Goal: Task Accomplishment & Management: Manage account settings

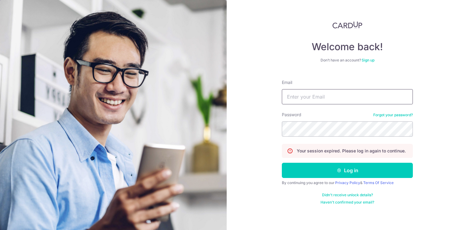
click at [322, 105] on form "Email Password Forgot your password? Your session expired. Please log in again …" at bounding box center [347, 140] width 131 height 130
click at [322, 103] on input "Email" at bounding box center [347, 96] width 131 height 15
type input "[EMAIL_ADDRESS][DOMAIN_NAME]"
click at [282, 163] on button "Log in" at bounding box center [347, 170] width 131 height 15
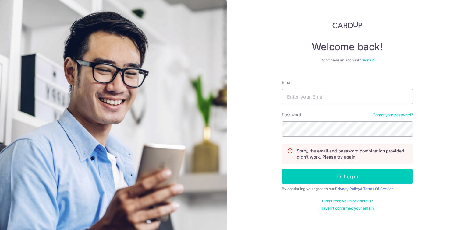
click at [325, 104] on form "Email Password Forgot your password? Sorry, the email and password combination …" at bounding box center [347, 143] width 131 height 136
click at [325, 103] on input "Email" at bounding box center [347, 96] width 131 height 15
type input "[EMAIL_ADDRESS][DOMAIN_NAME]"
click at [282, 169] on button "Log in" at bounding box center [347, 176] width 131 height 15
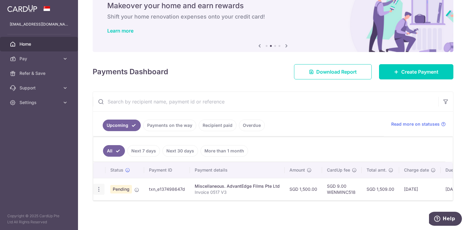
click at [98, 186] on icon "button" at bounding box center [99, 189] width 6 height 6
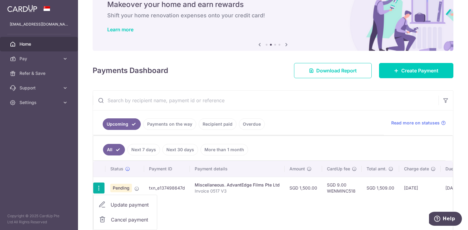
click at [211, 206] on div "Status Payment ID Payment details Amount CardUp fee Total amt. Charge date Due …" at bounding box center [272, 198] width 359 height 74
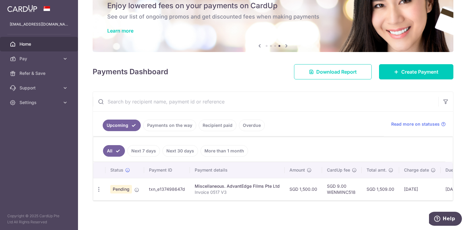
scroll to position [0, 66]
